Goal: Task Accomplishment & Management: Use online tool/utility

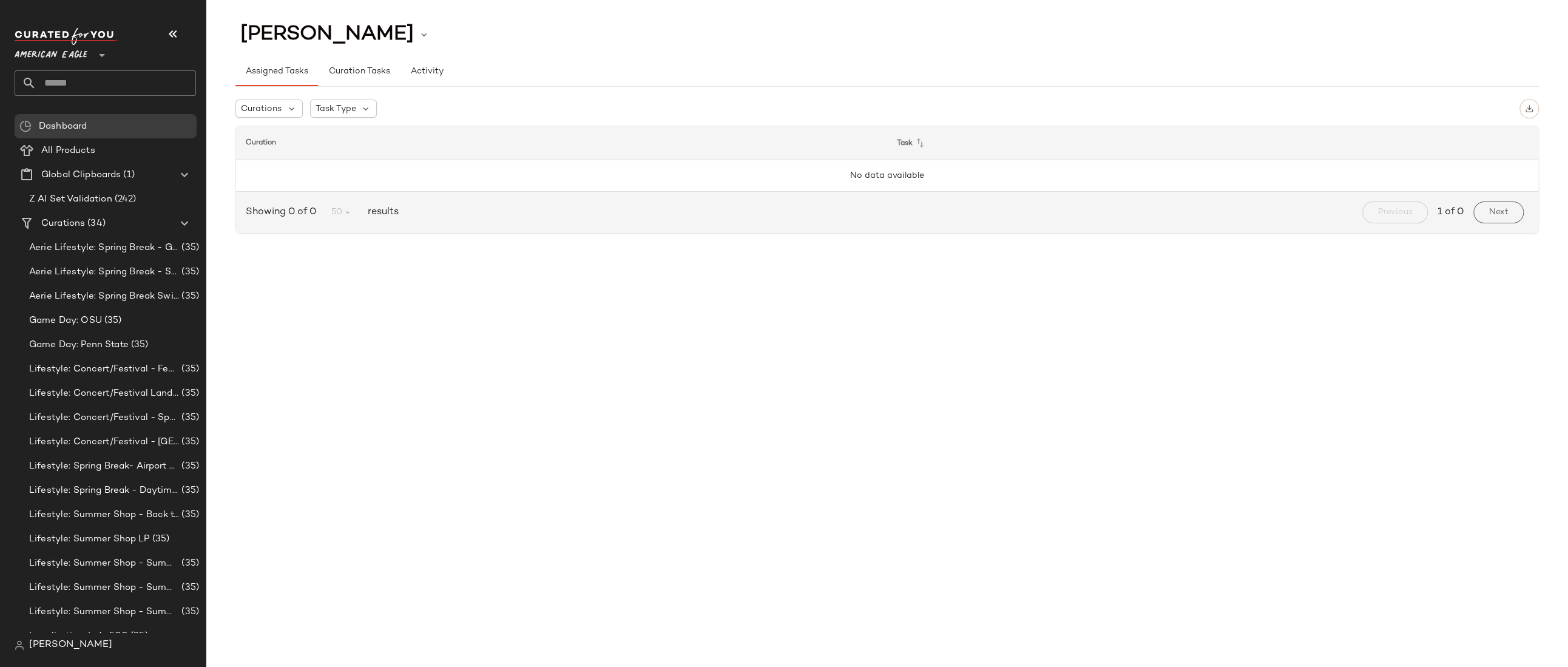
click at [67, 57] on span "American Eagle" at bounding box center [51, 52] width 73 height 22
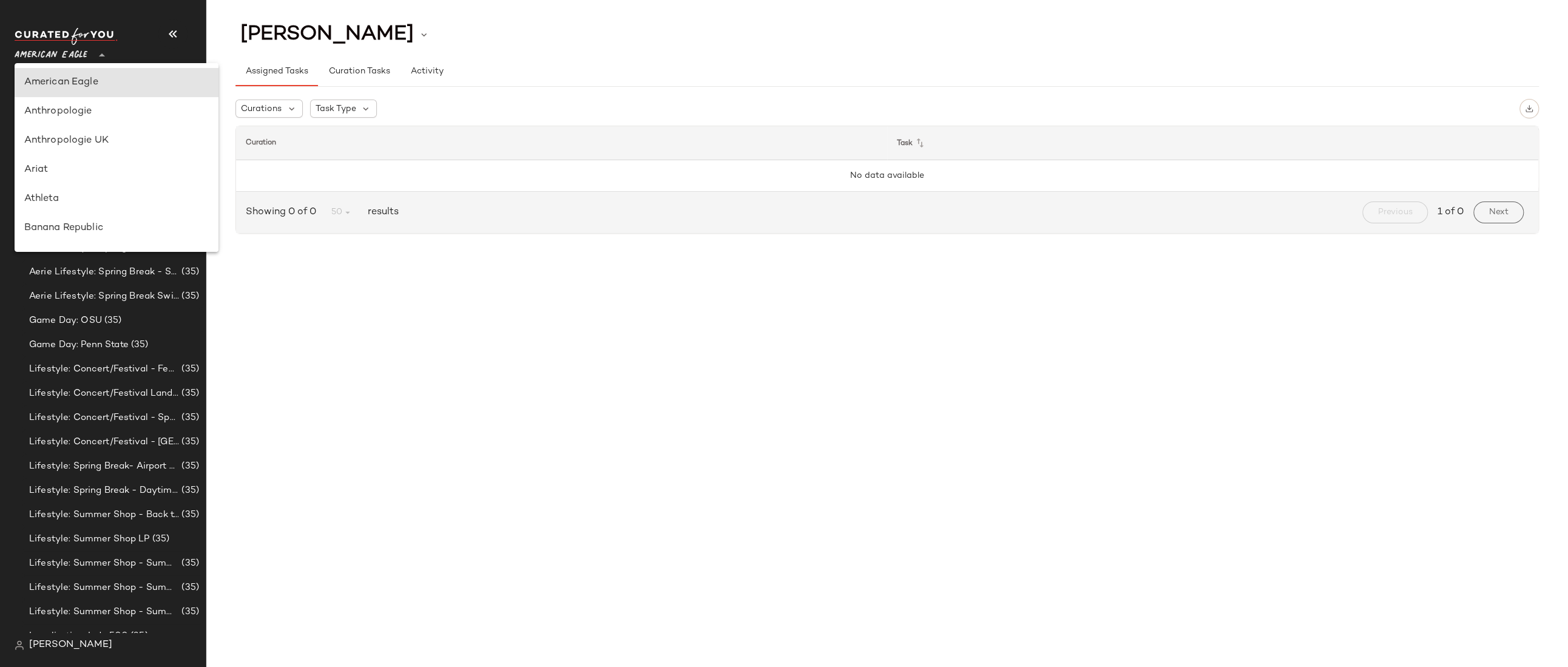
type input "**"
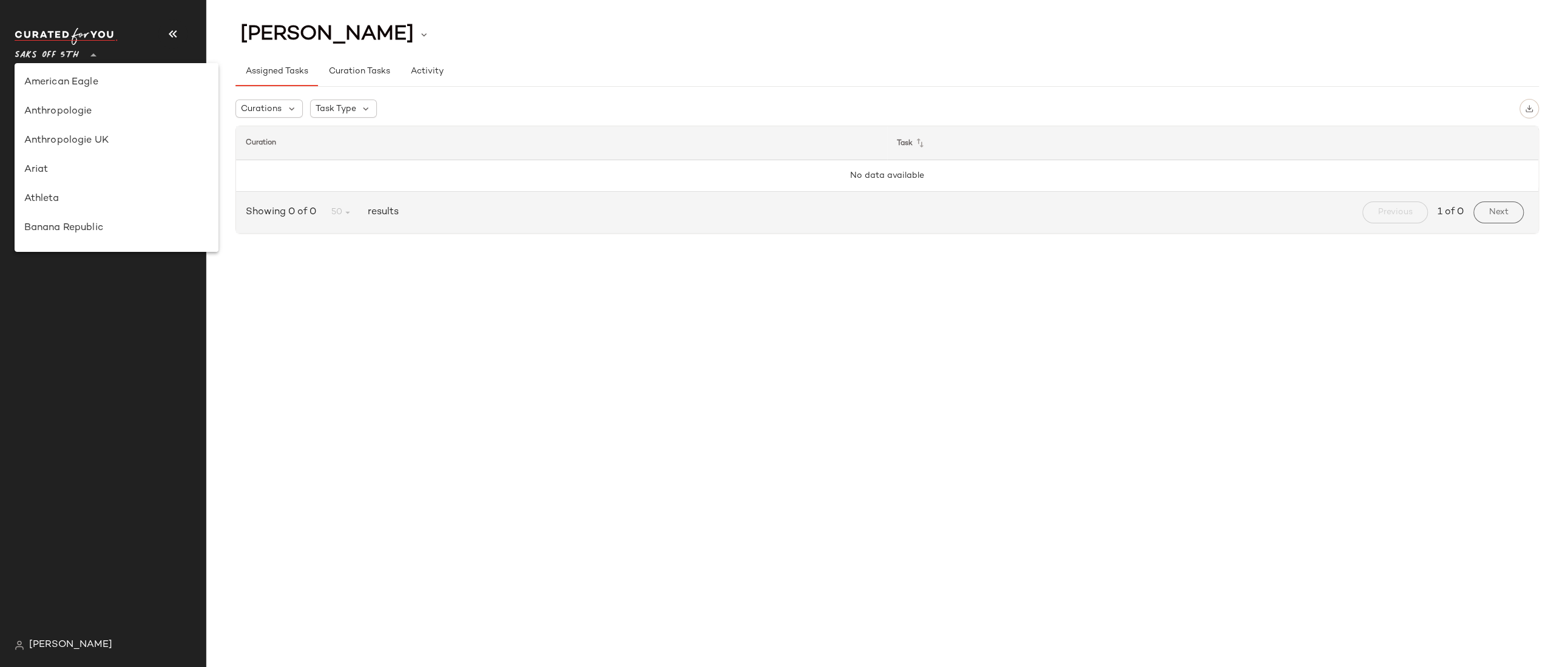
scroll to position [624, 0]
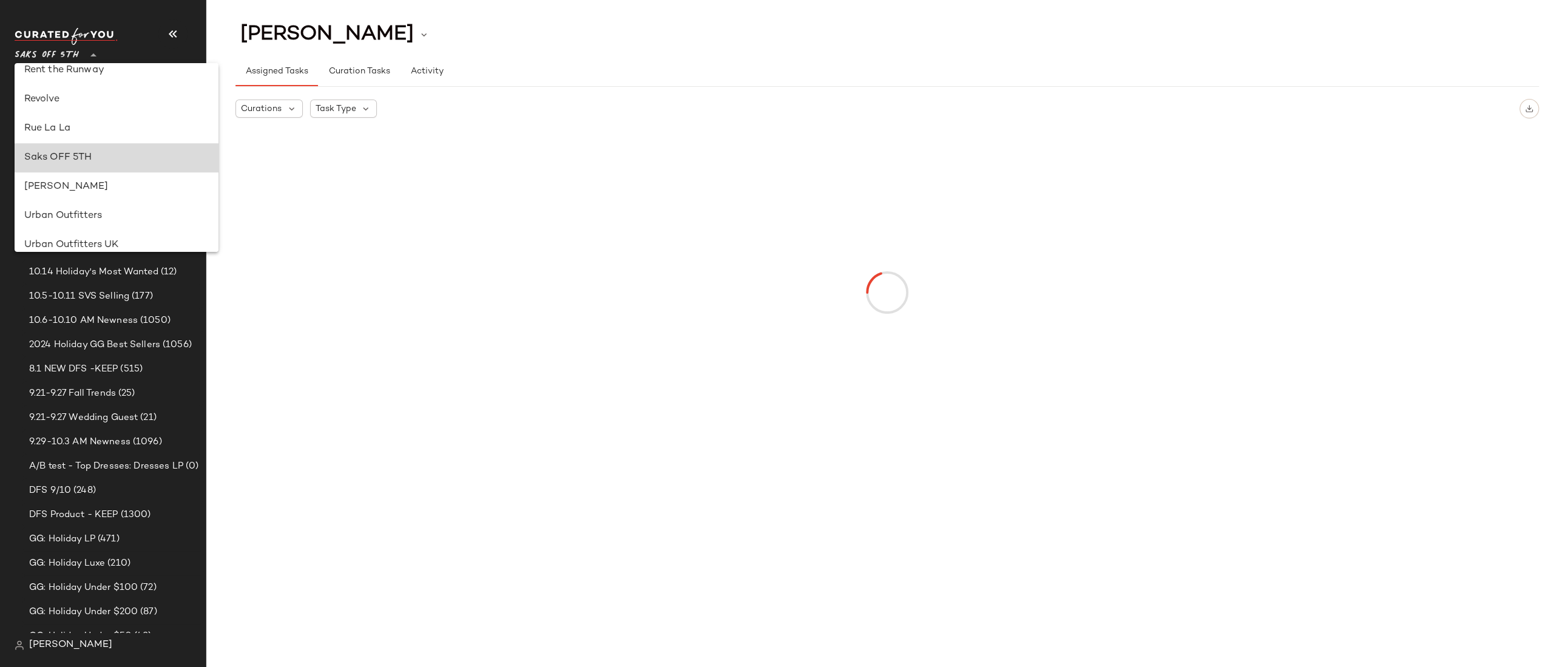
click at [64, 160] on div "Saks OFF 5TH" at bounding box center [116, 157] width 185 height 15
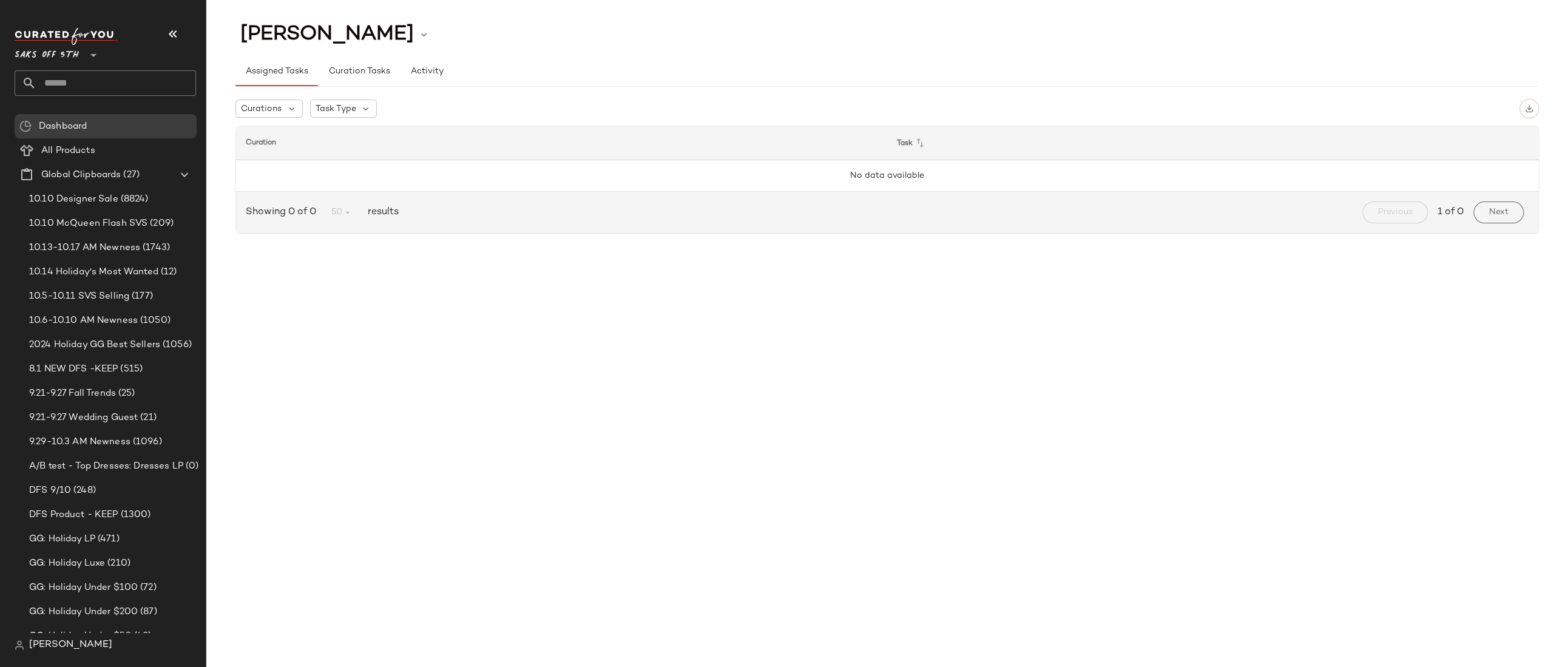
click at [1205, 264] on div "[PERSON_NAME] Assigned Tasks Curation Tasks Activity Curations Task Type Curati…" at bounding box center [887, 343] width 1362 height 648
click at [77, 88] on input "text" at bounding box center [116, 83] width 159 height 26
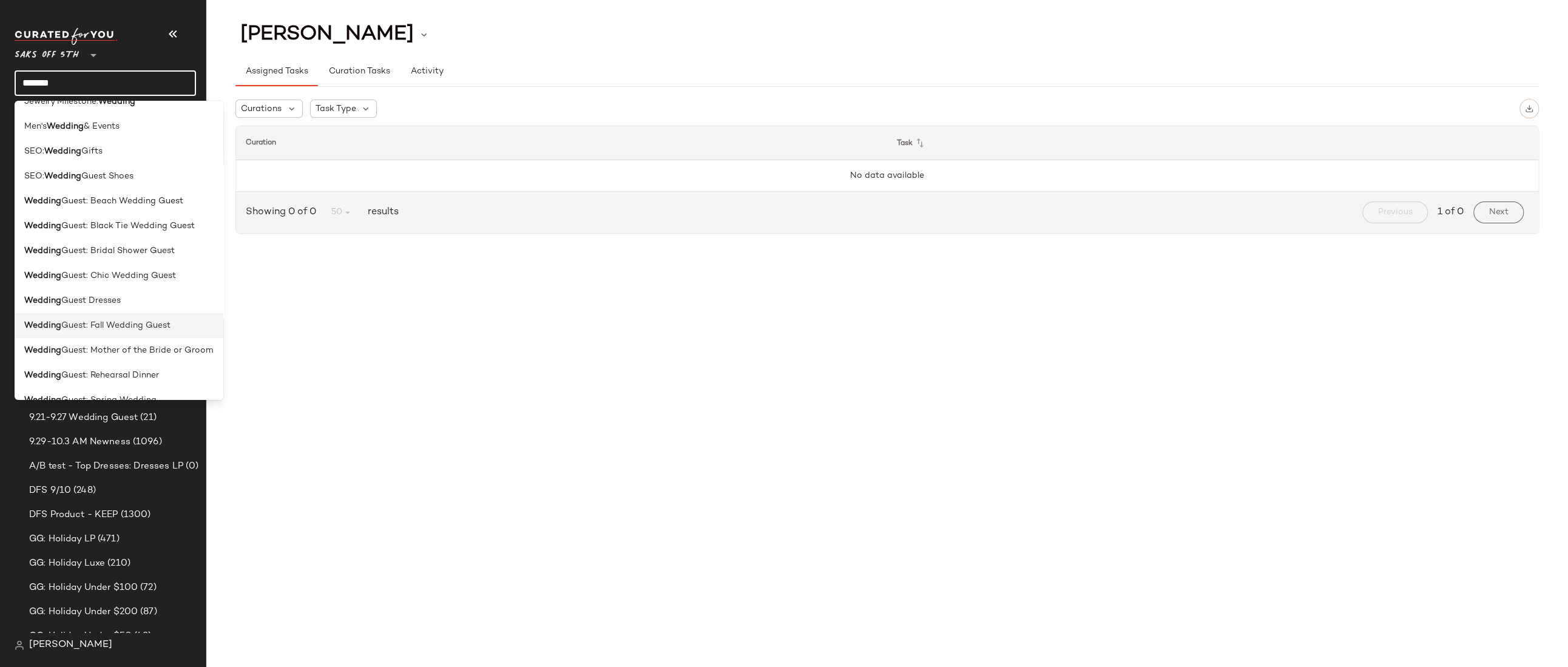
scroll to position [97, 0]
type input "*******"
click at [112, 304] on div "Wedding Guest Dresses" at bounding box center [119, 295] width 209 height 25
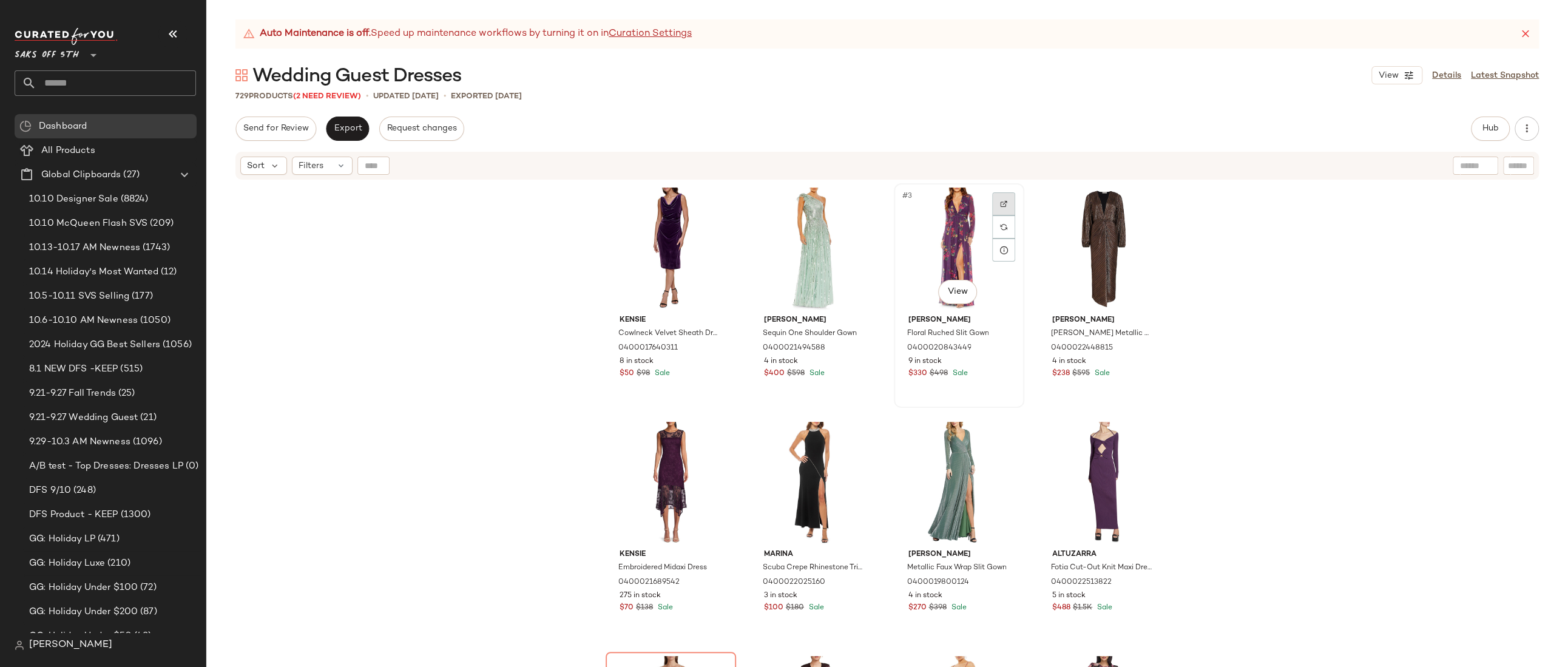
click at [1000, 205] on img at bounding box center [1004, 204] width 7 height 7
click at [1393, 127] on span "Hub" at bounding box center [1491, 128] width 17 height 10
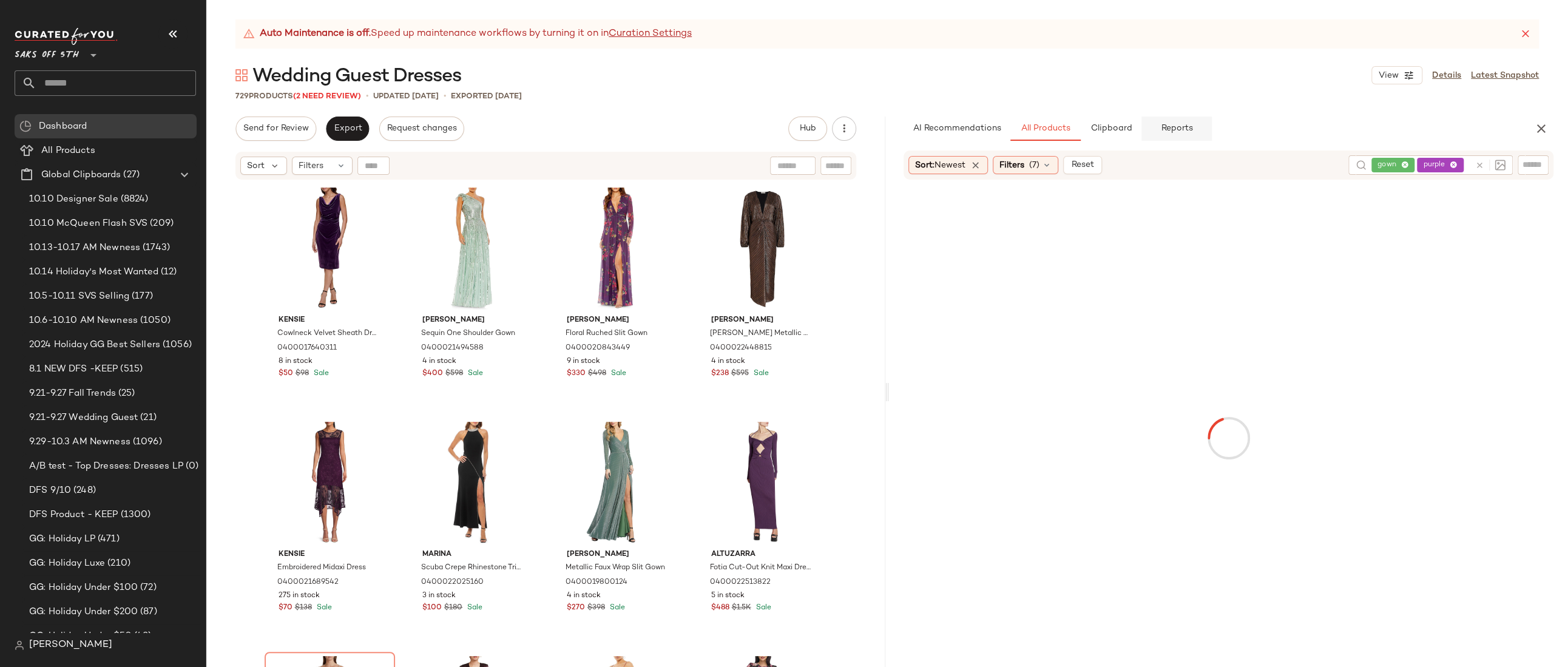
click at [1182, 125] on span "Reports" at bounding box center [1176, 128] width 32 height 10
